Goal: Communication & Community: Answer question/provide support

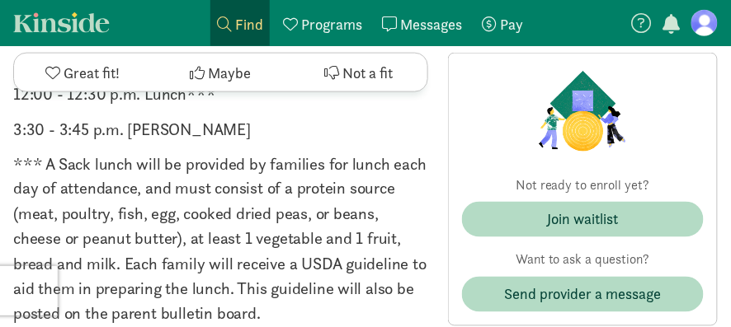
scroll to position [1650, 0]
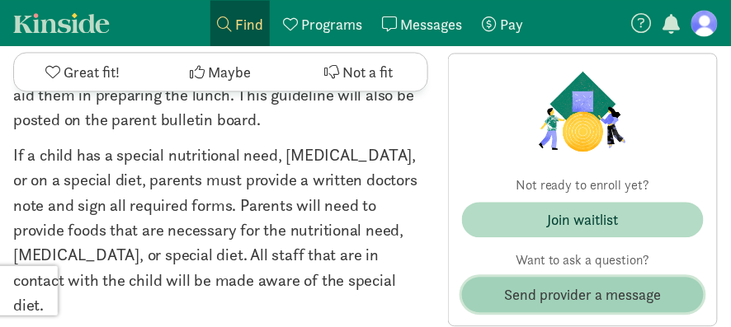
click at [557, 296] on span "Send provider a message" at bounding box center [583, 295] width 158 height 22
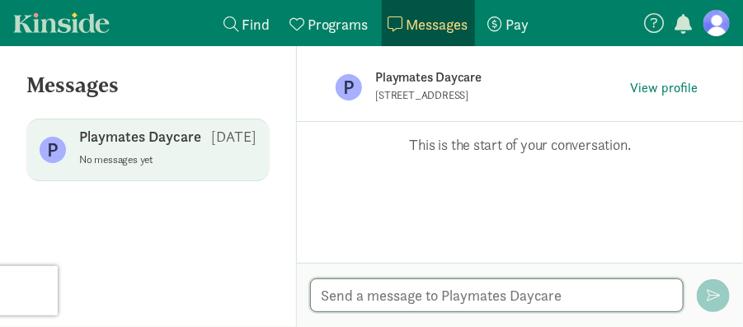
click at [432, 296] on textarea at bounding box center [497, 296] width 374 height 34
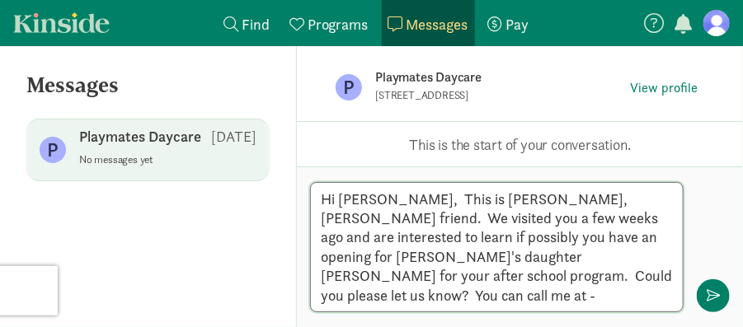
type textarea "Hi [PERSON_NAME], This is [PERSON_NAME], [PERSON_NAME] friend. We visited you a…"
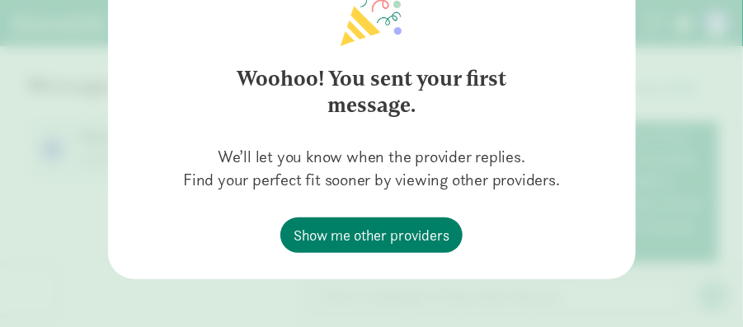
scroll to position [103, 0]
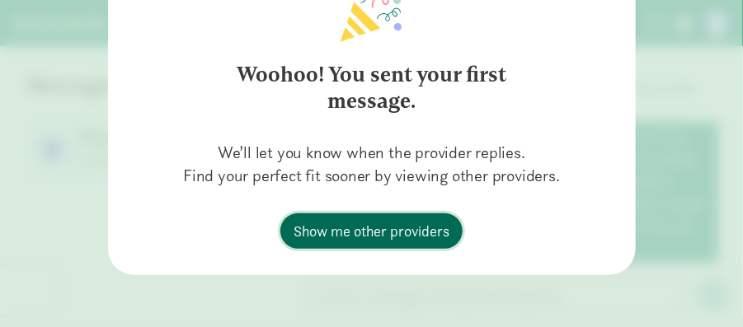
click at [365, 233] on span "Show me other providers" at bounding box center [372, 231] width 156 height 22
